Goal: Information Seeking & Learning: Find specific fact

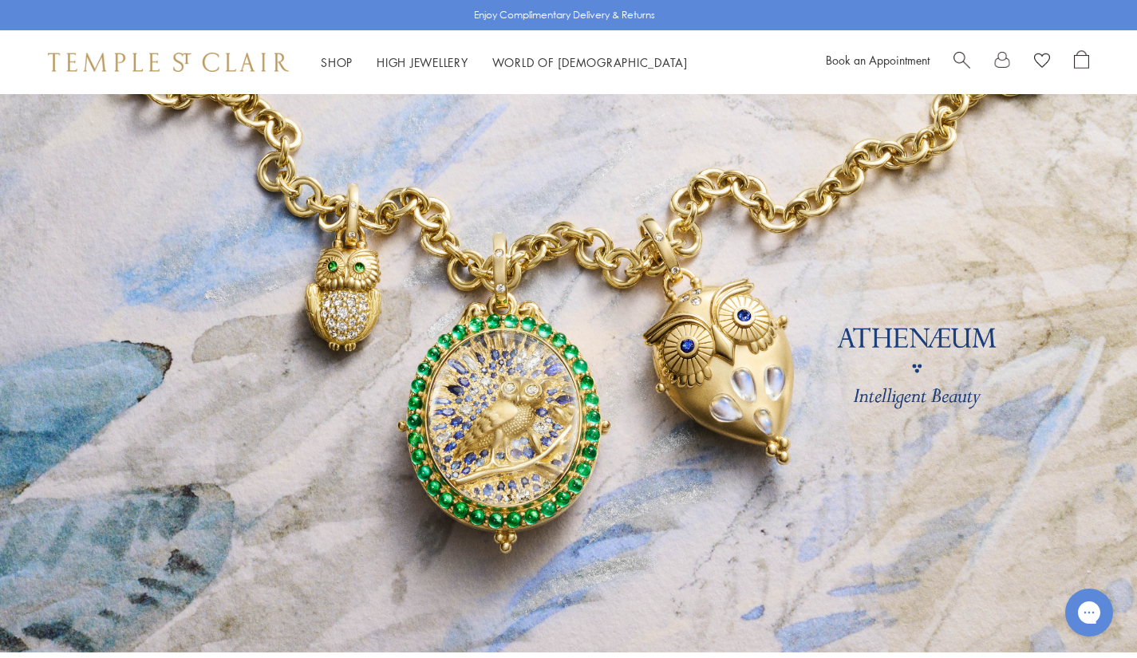
click at [965, 58] on span "Search" at bounding box center [962, 58] width 17 height 17
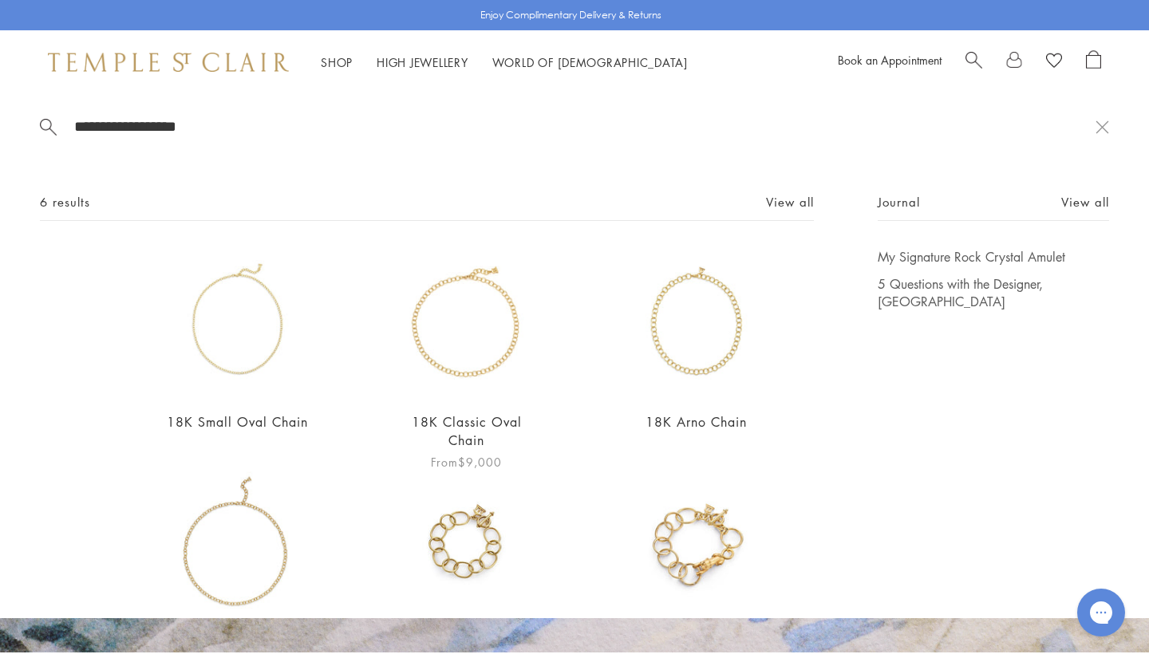
type input "**********"
click at [472, 404] on div "18K Classic Oval Chain From $9,000" at bounding box center [466, 360] width 149 height 224
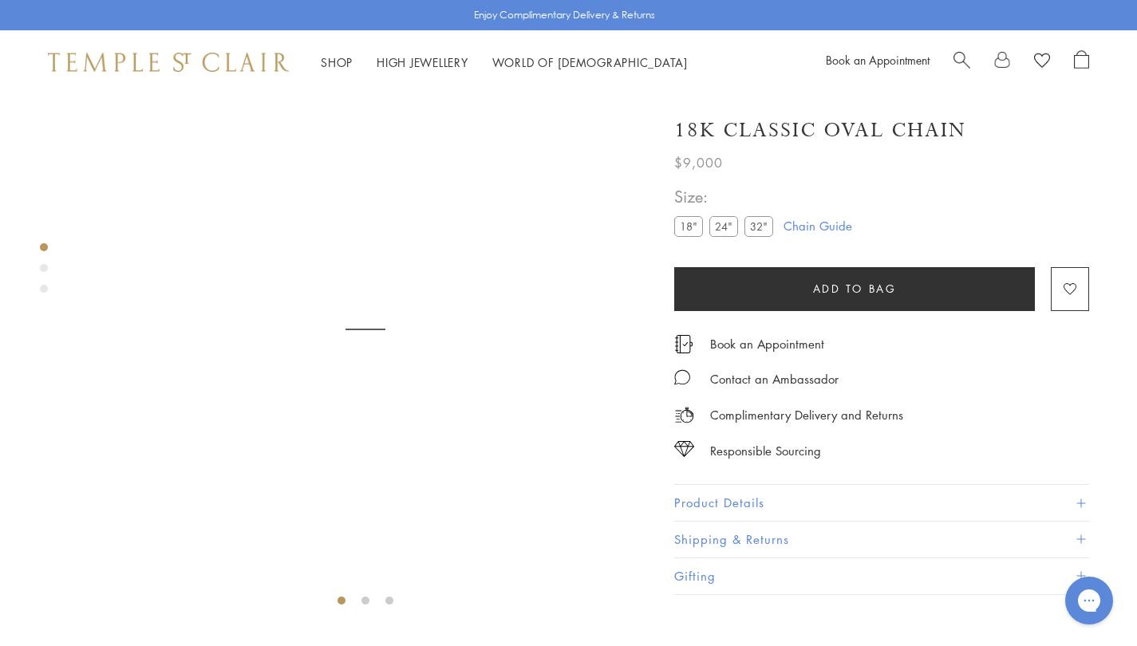
scroll to position [94, 0]
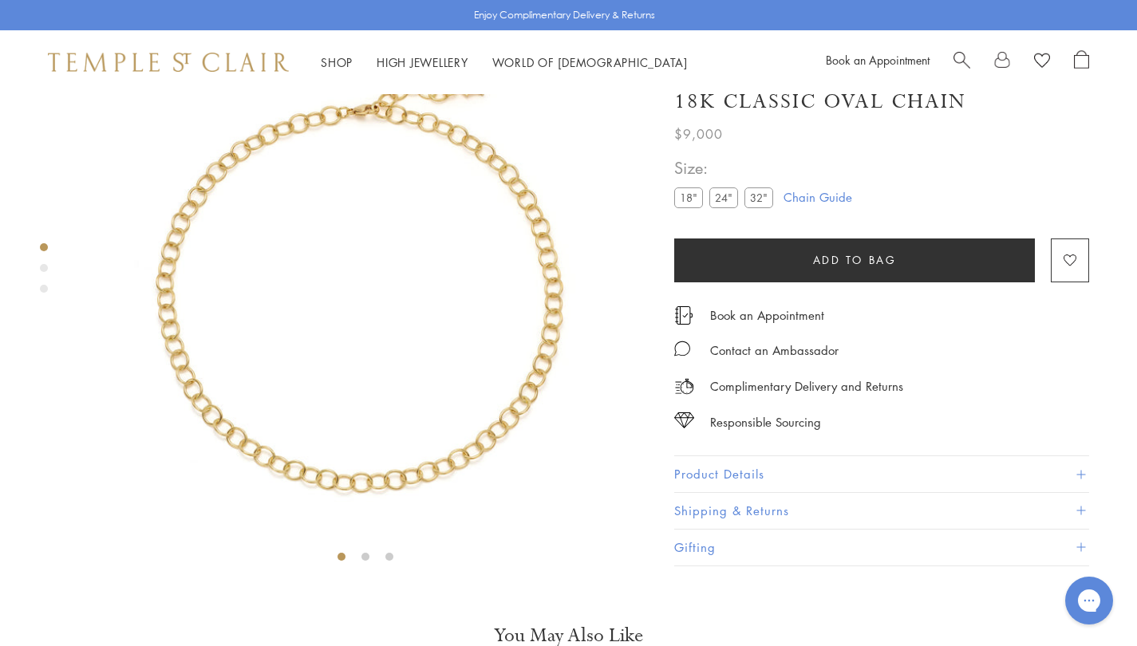
click at [760, 208] on label "32"" at bounding box center [758, 198] width 29 height 20
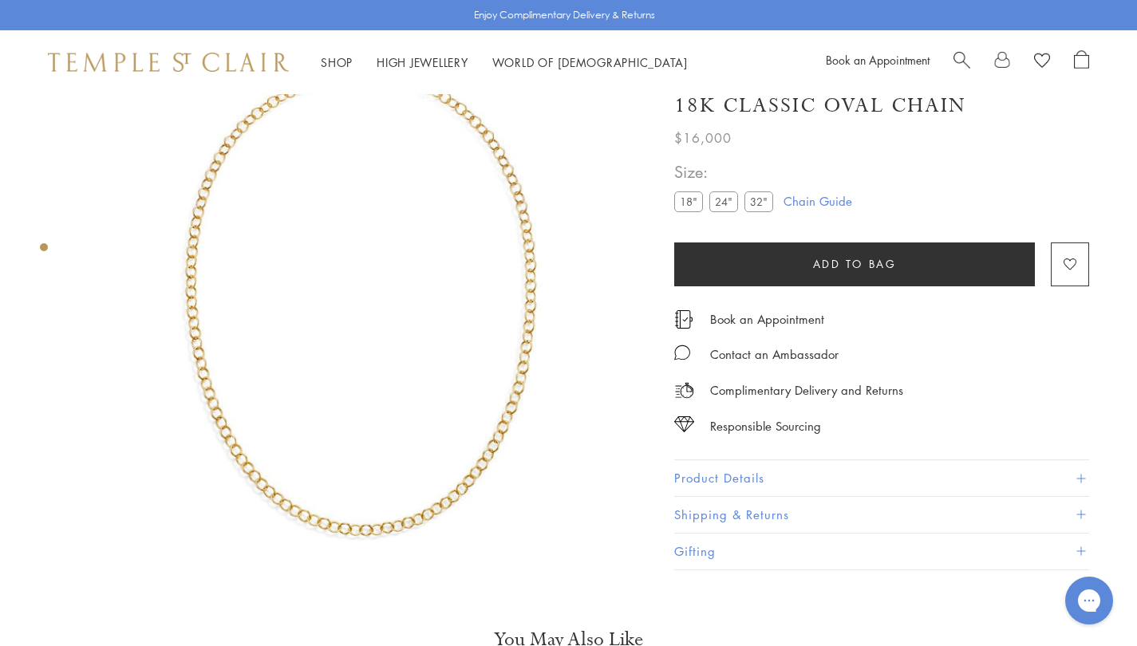
click at [742, 486] on button "Product Details" at bounding box center [881, 479] width 415 height 36
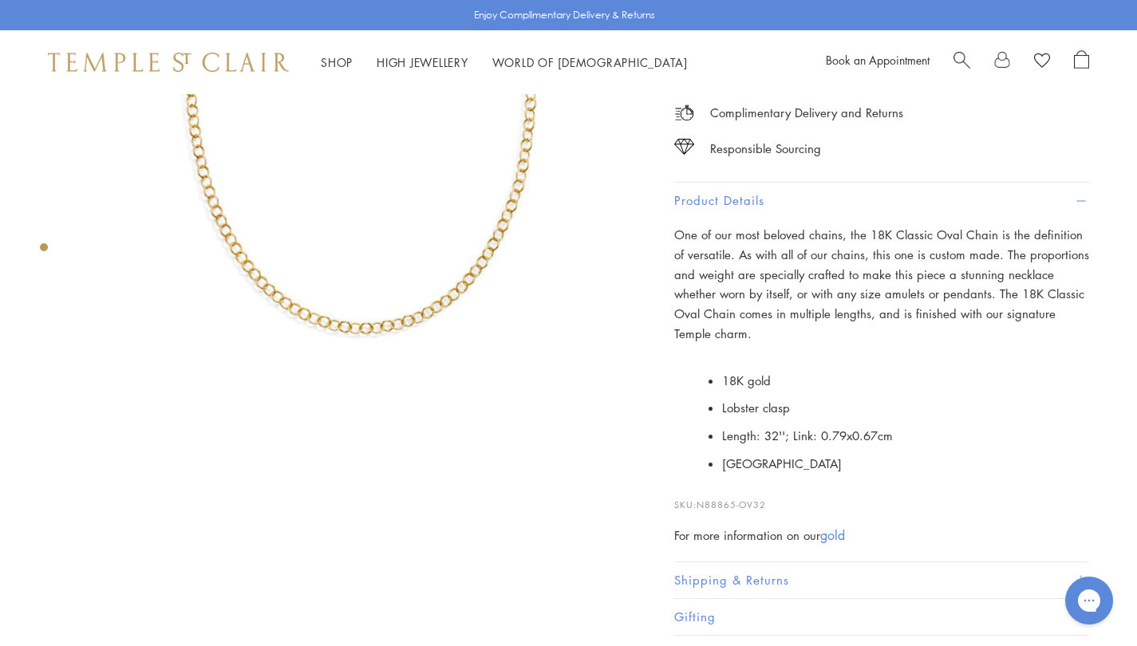
scroll to position [349, 0]
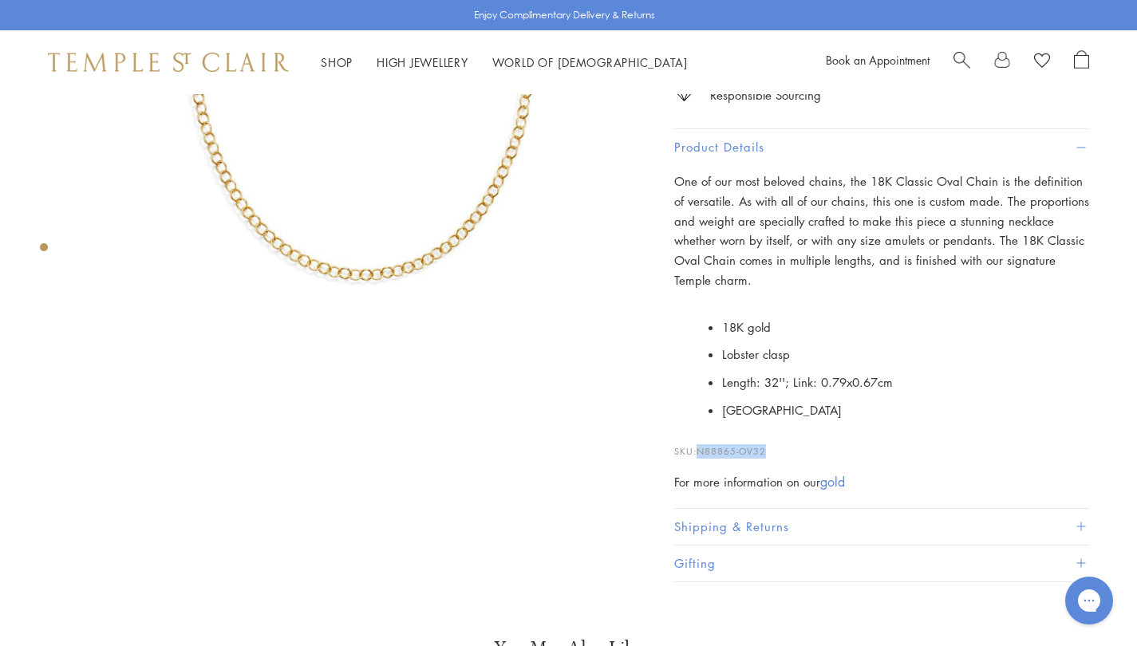
drag, startPoint x: 774, startPoint y: 451, endPoint x: 699, endPoint y: 444, distance: 75.3
click at [699, 444] on p "SKU: N88865-OV32" at bounding box center [881, 443] width 415 height 30
copy span "N88865-OV32"
